Goal: Information Seeking & Learning: Understand process/instructions

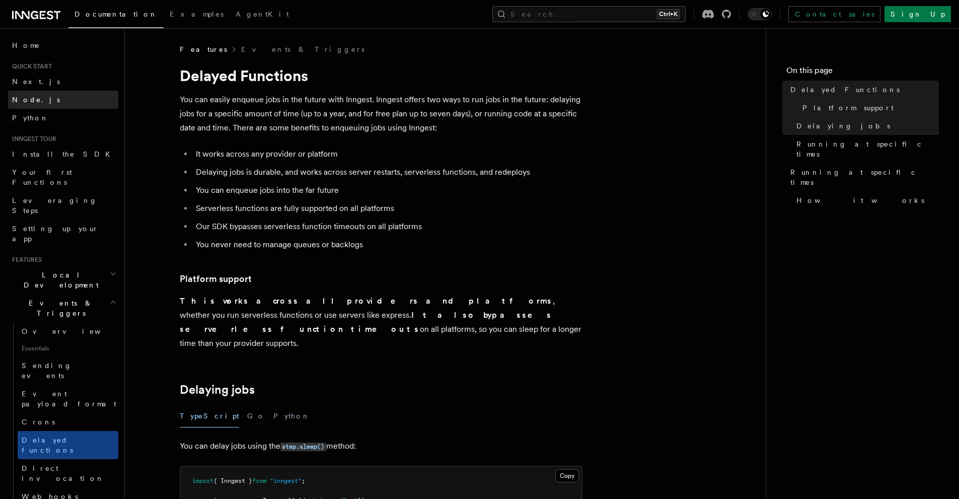
click at [28, 99] on span "Node.js" at bounding box center [36, 100] width 48 height 8
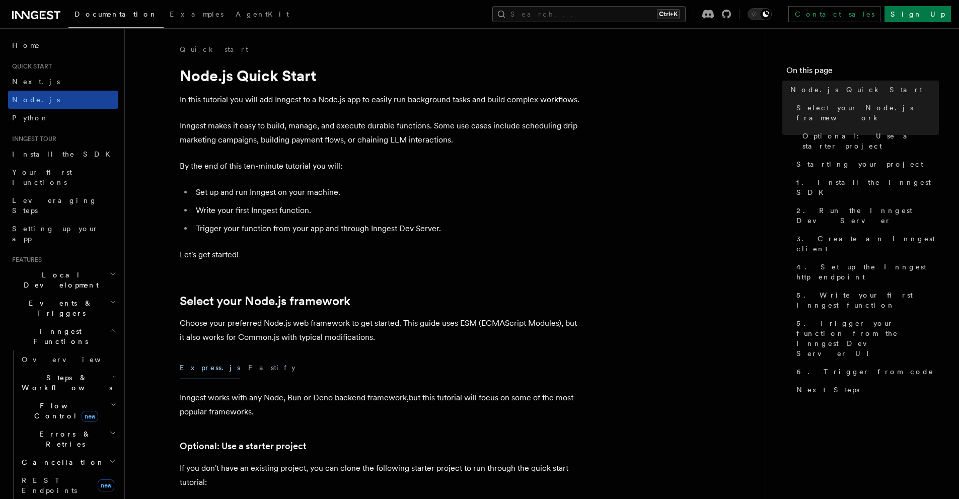
click at [46, 106] on link "Node.js" at bounding box center [63, 100] width 110 height 18
click at [588, 2] on div "Documentation Examples AgentKit Search... Ctrl+K Contact sales Sign Up" at bounding box center [479, 14] width 959 height 28
click at [583, 12] on button "Search... Ctrl+K" at bounding box center [588, 14] width 193 height 16
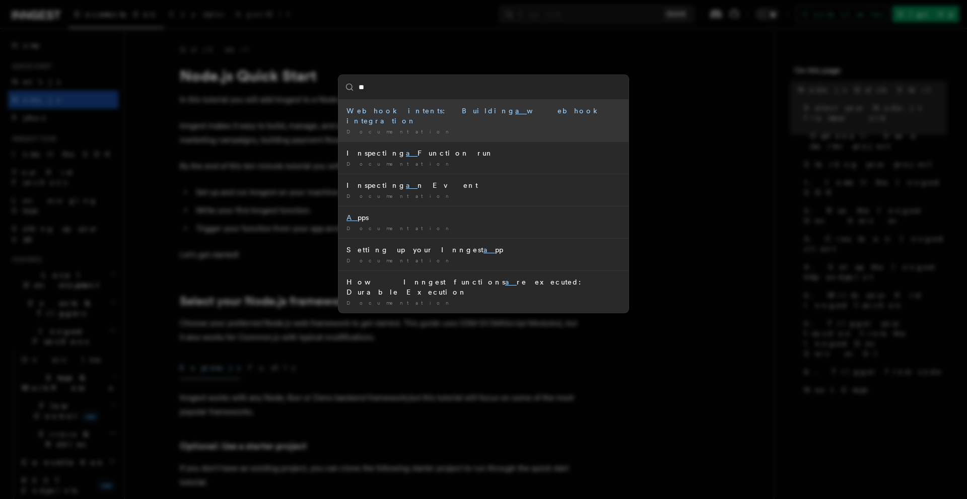
type input "***"
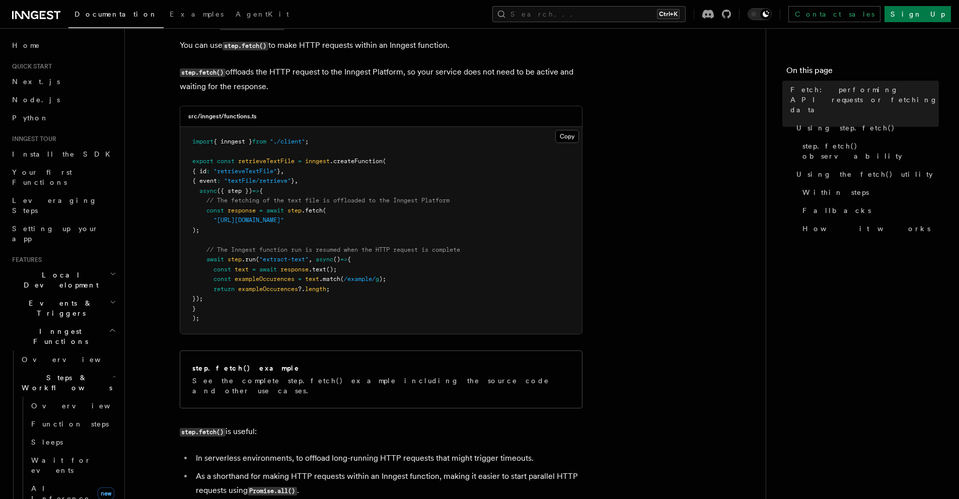
scroll to position [336, 0]
drag, startPoint x: 289, startPoint y: 207, endPoint x: 357, endPoint y: 207, distance: 68.5
click at [357, 207] on pre "import { inngest } from "./client" ; export const retrieveTextFile = inngest .c…" at bounding box center [381, 229] width 402 height 207
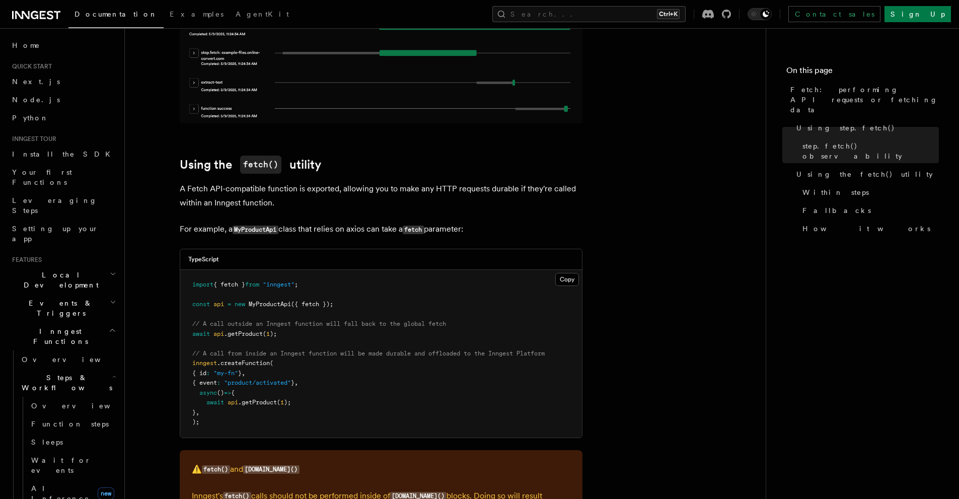
scroll to position [1175, 0]
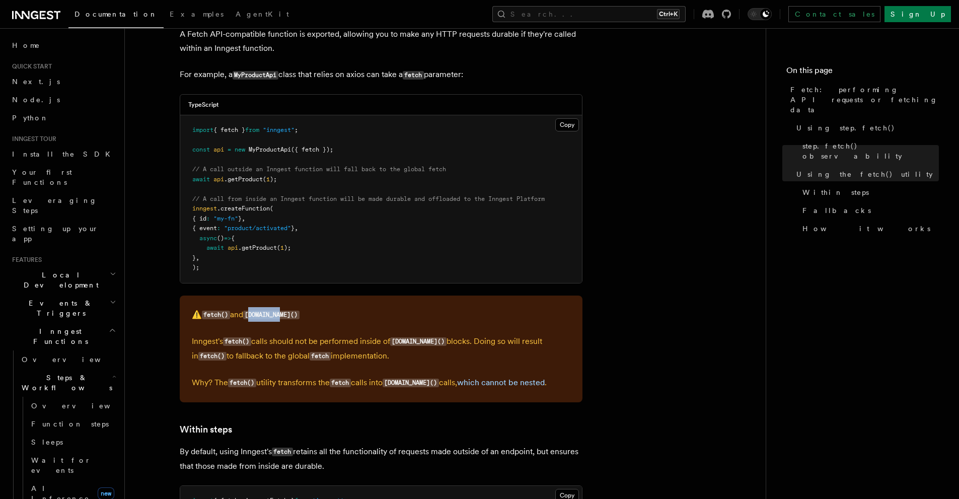
click at [338, 308] on p "⚠️ fetch() and [DOMAIN_NAME]()" at bounding box center [381, 315] width 379 height 15
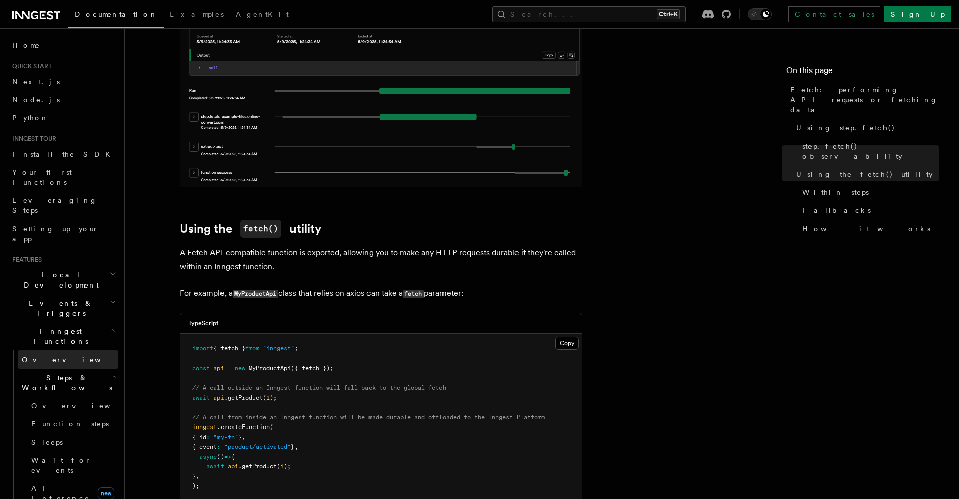
scroll to position [839, 0]
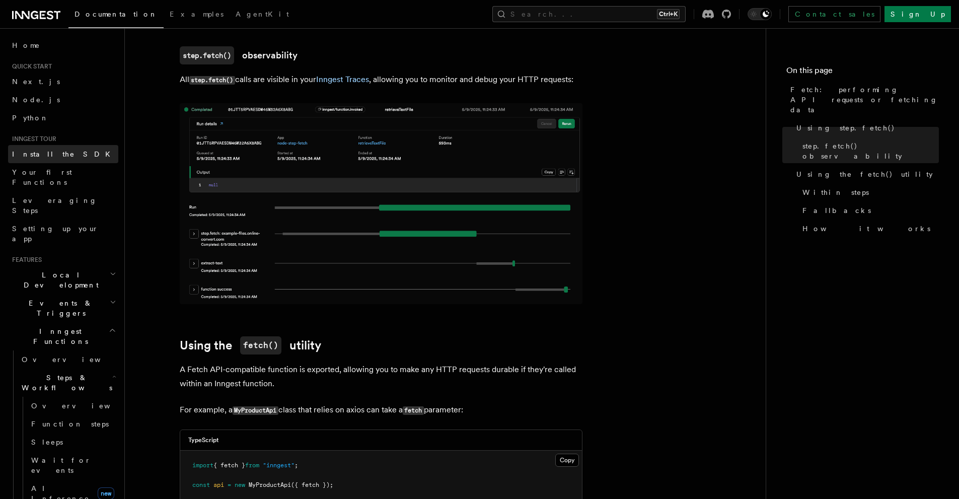
click at [29, 162] on link "Install the SDK" at bounding box center [63, 154] width 110 height 18
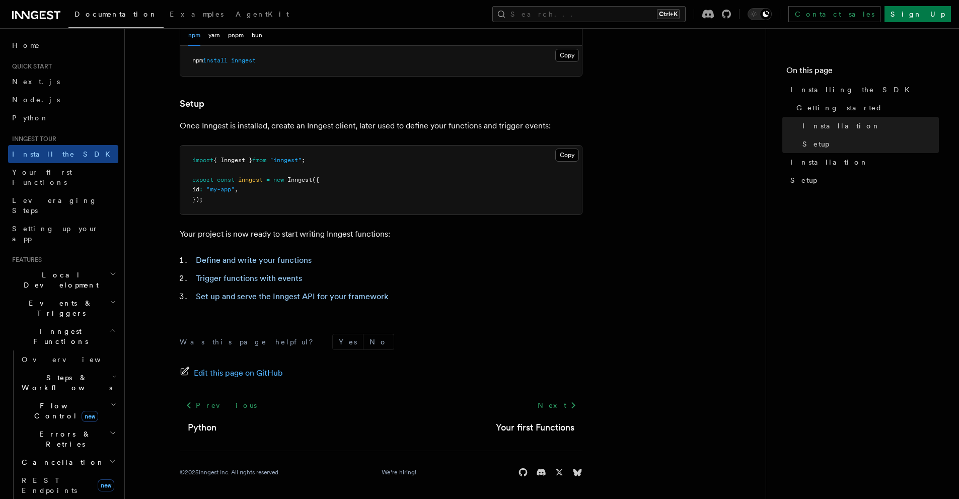
scroll to position [338, 0]
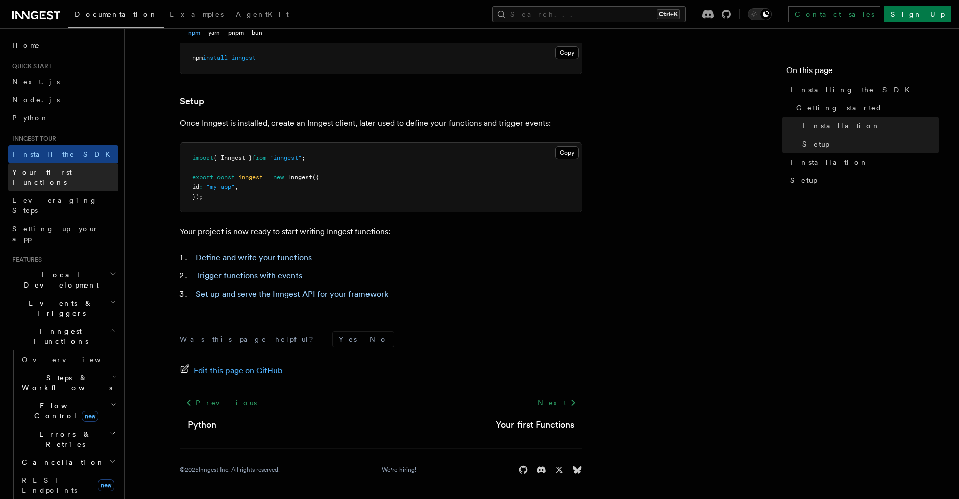
click at [46, 169] on span "Your first Functions" at bounding box center [42, 177] width 60 height 18
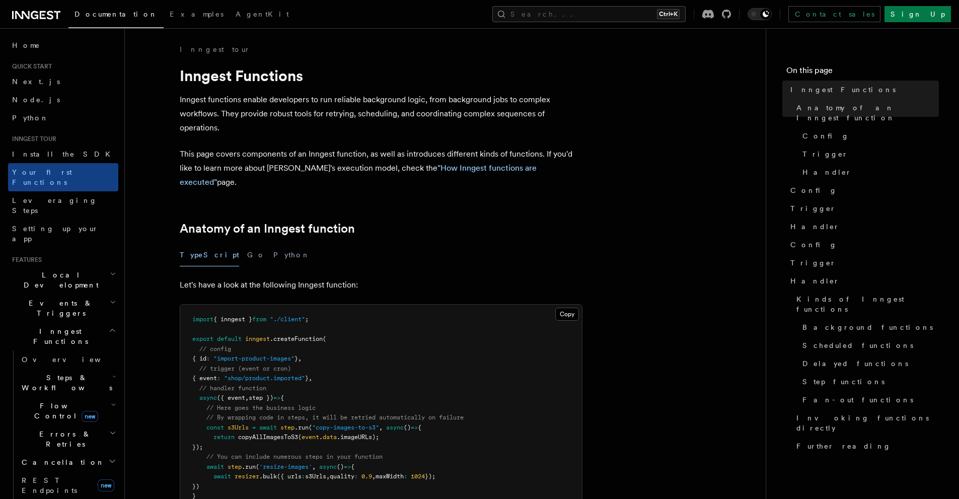
scroll to position [336, 0]
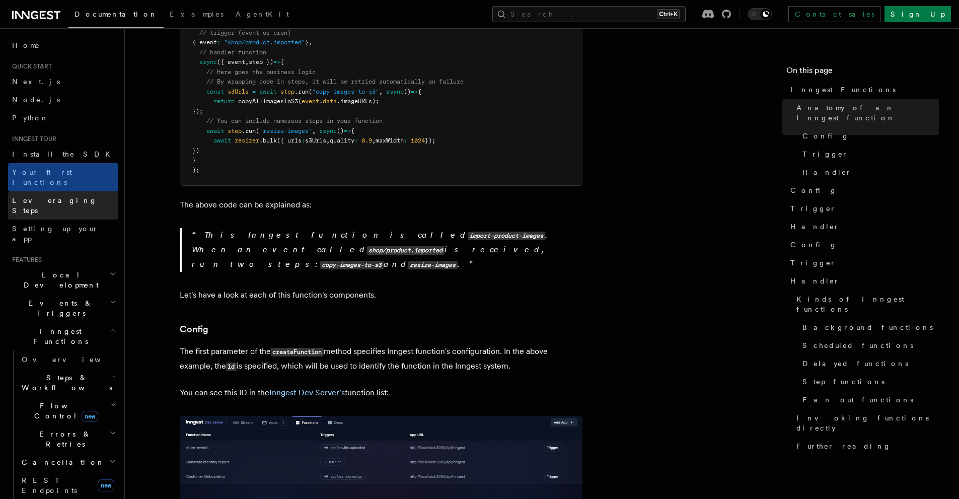
click at [36, 196] on link "Leveraging Steps" at bounding box center [63, 205] width 110 height 28
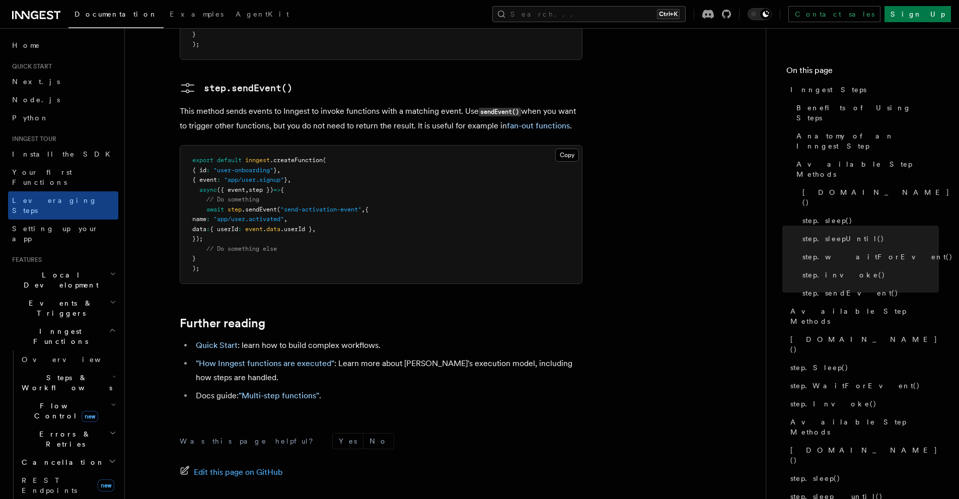
scroll to position [2157, 0]
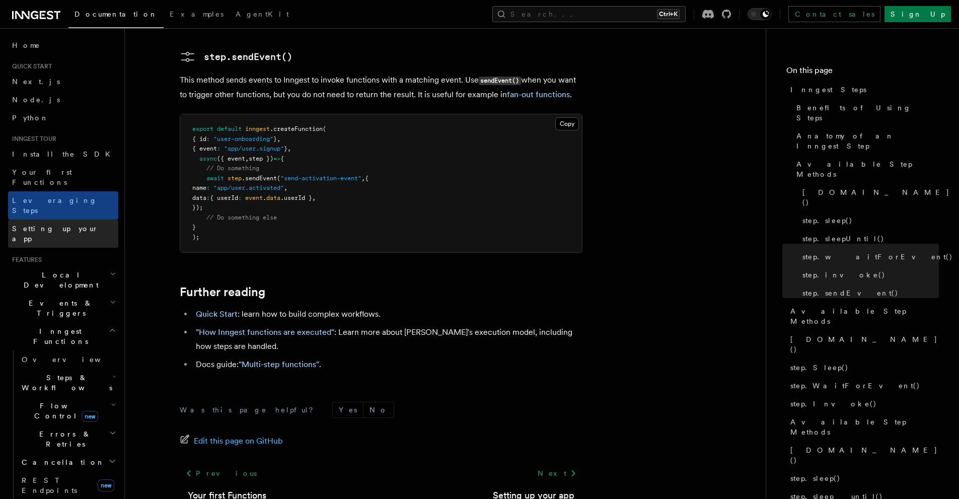
click at [65, 225] on span "Setting up your app" at bounding box center [55, 234] width 87 height 18
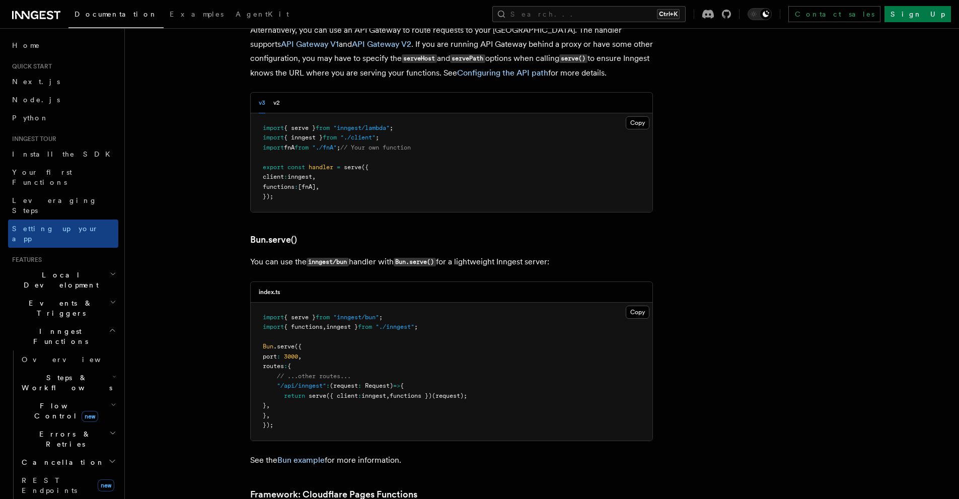
scroll to position [1007, 0]
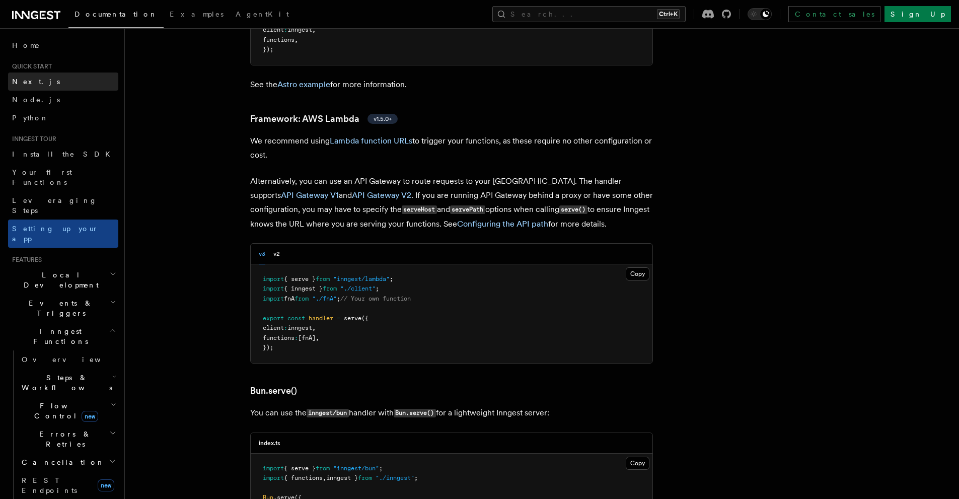
click at [34, 80] on link "Next.js" at bounding box center [63, 82] width 110 height 18
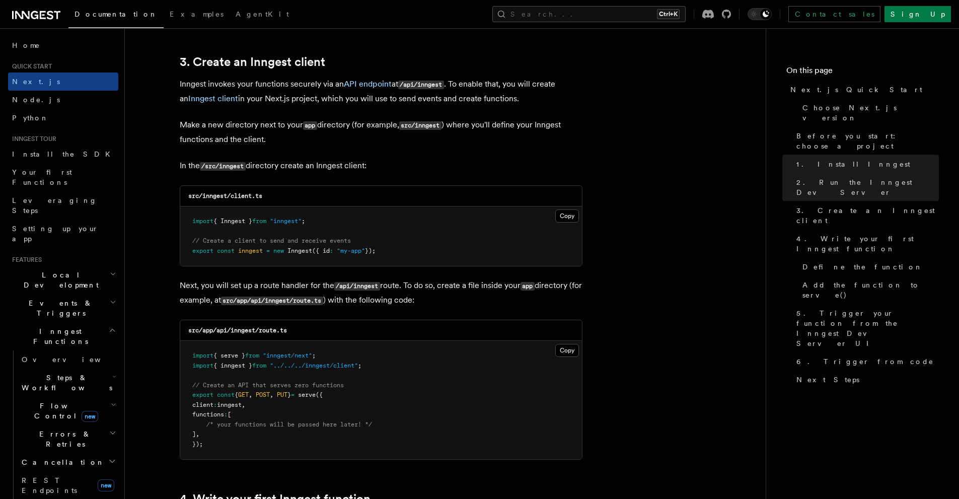
scroll to position [1343, 0]
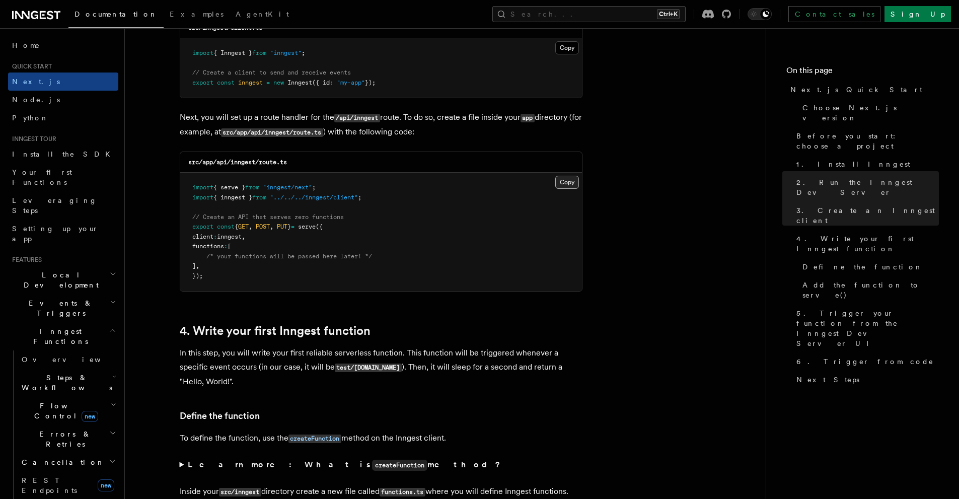
click at [560, 185] on button "Copy Copied" at bounding box center [567, 182] width 24 height 13
